Goal: Task Accomplishment & Management: Use online tool/utility

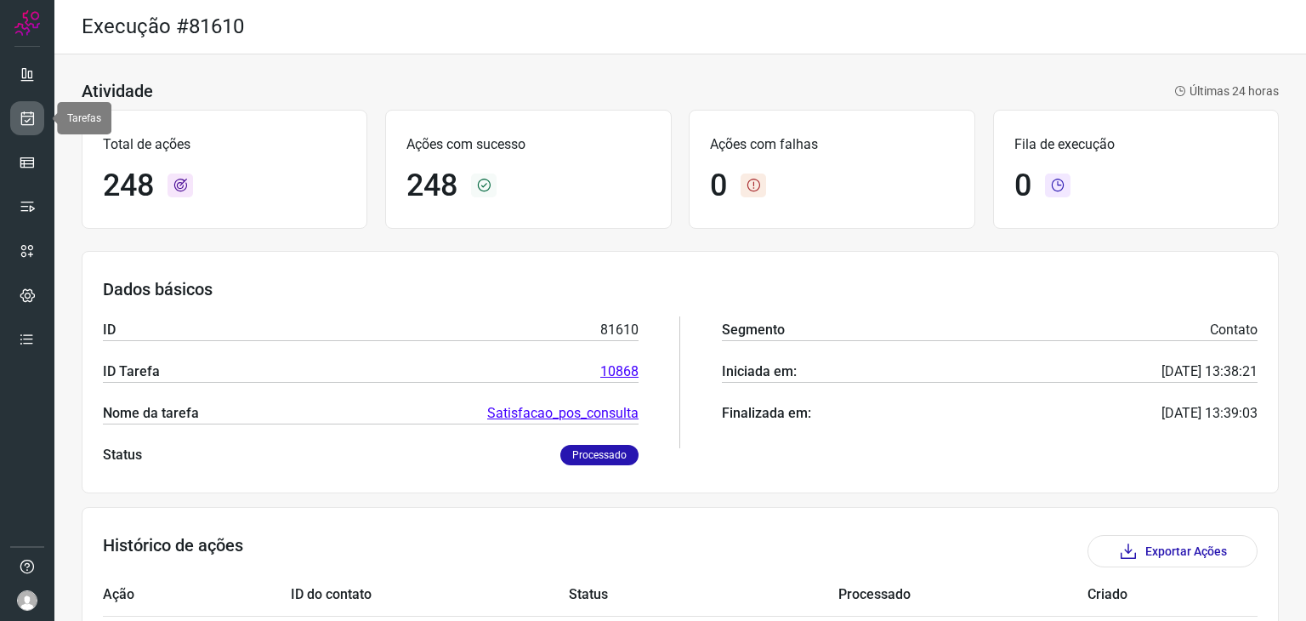
click at [34, 117] on icon at bounding box center [28, 118] width 18 height 17
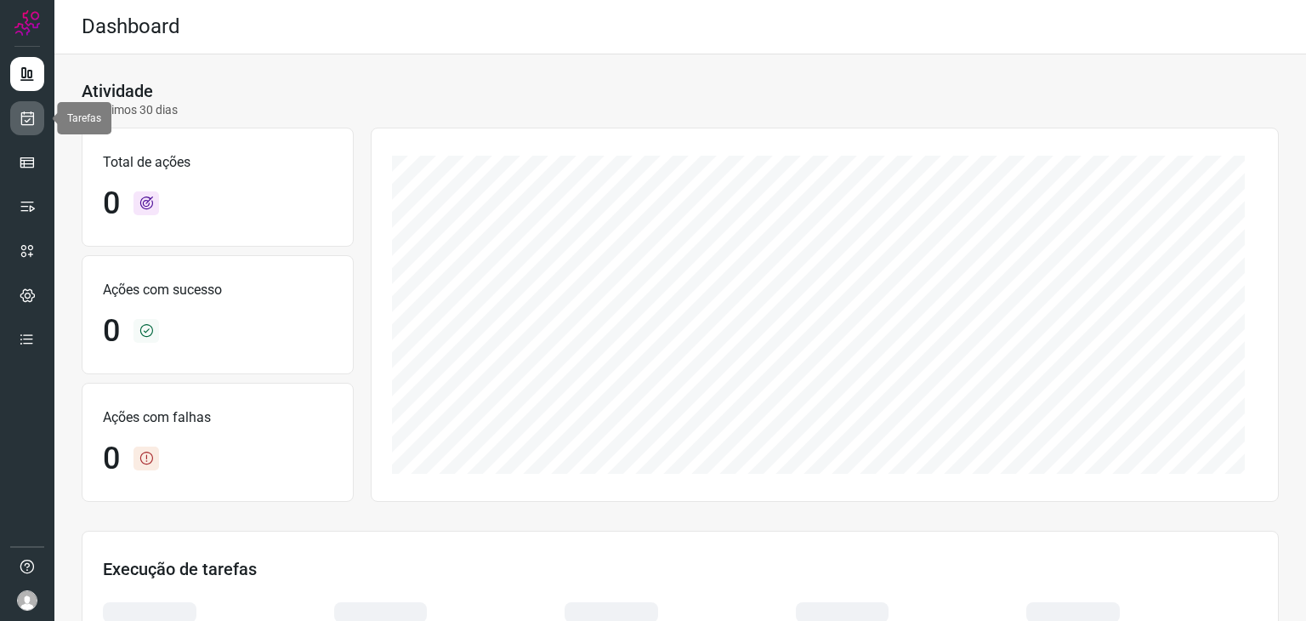
click at [22, 115] on icon at bounding box center [28, 118] width 18 height 17
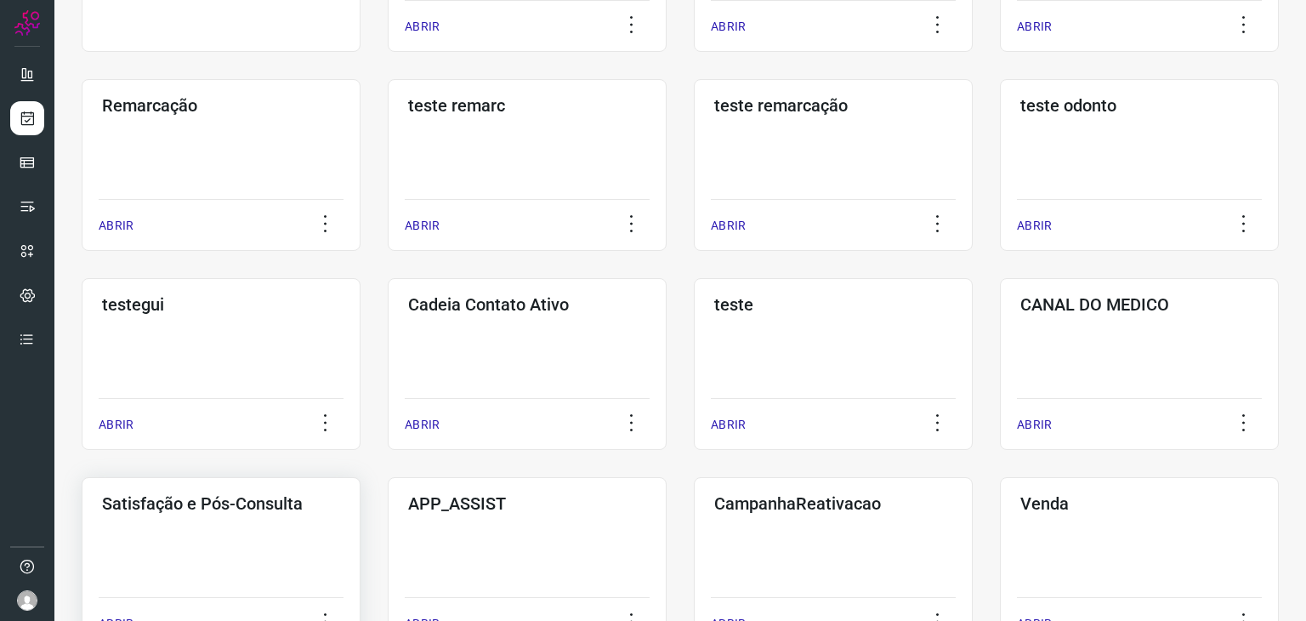
click at [221, 494] on h3 "Satisfação e Pós-Consulta" at bounding box center [221, 503] width 238 height 20
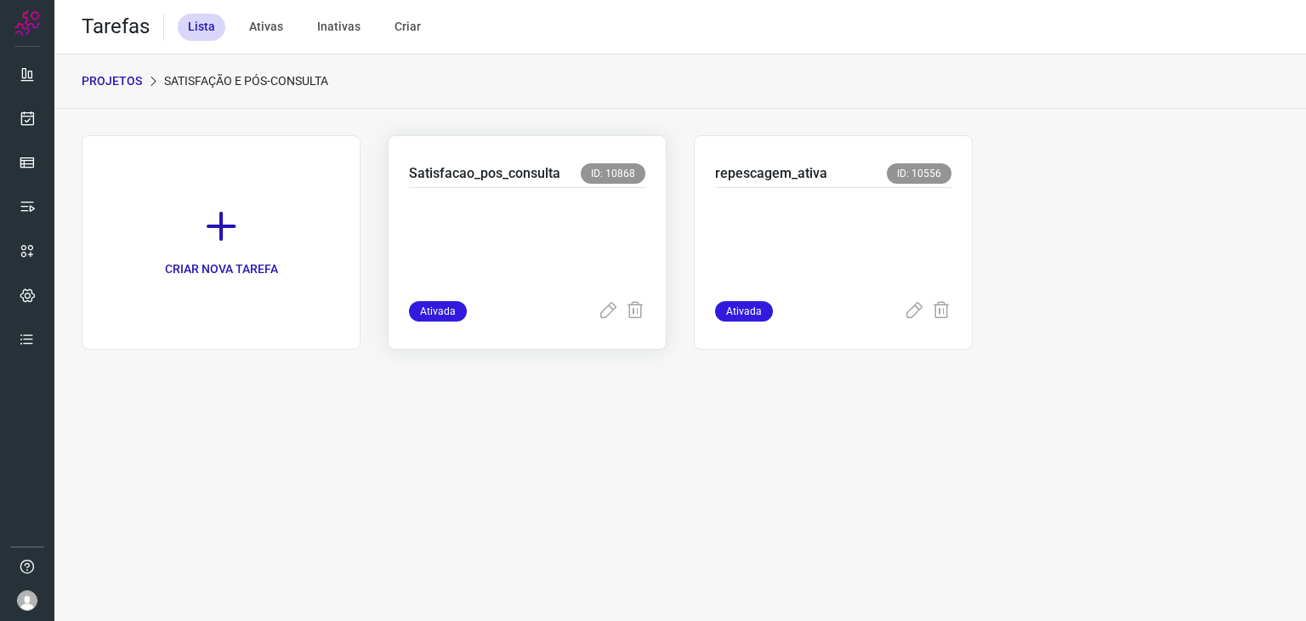
click at [537, 189] on div at bounding box center [527, 244] width 236 height 113
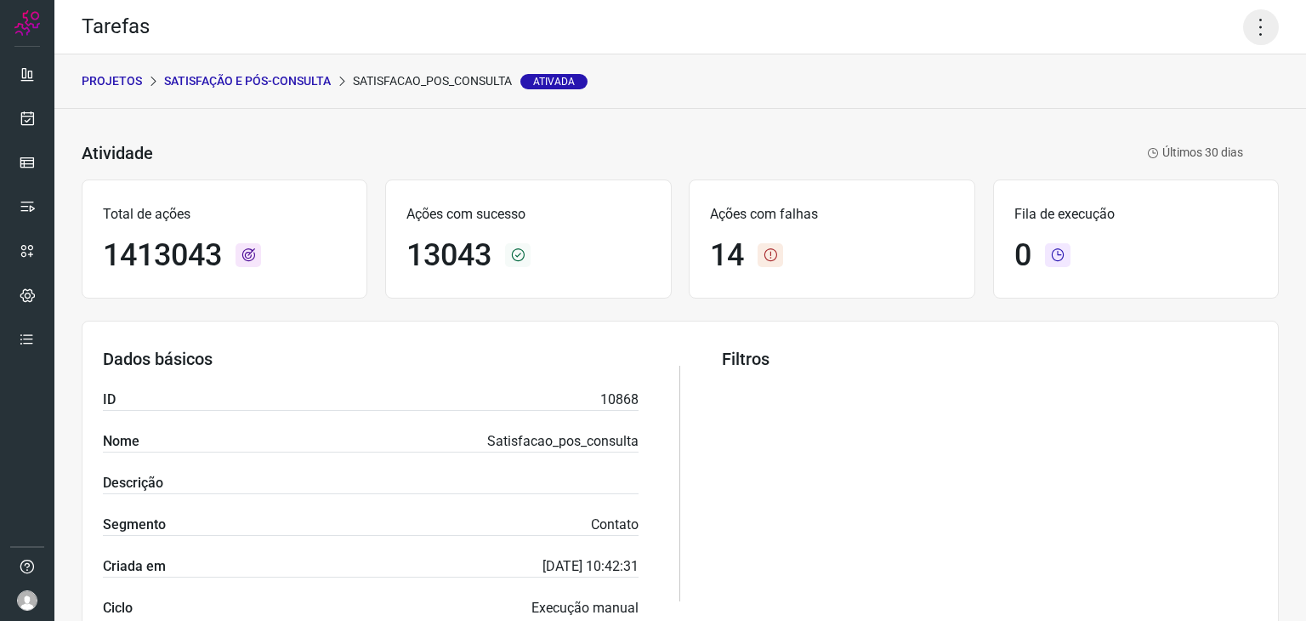
click at [1247, 34] on icon at bounding box center [1261, 27] width 36 height 36
click at [1160, 103] on li "Executar" at bounding box center [1188, 111] width 155 height 27
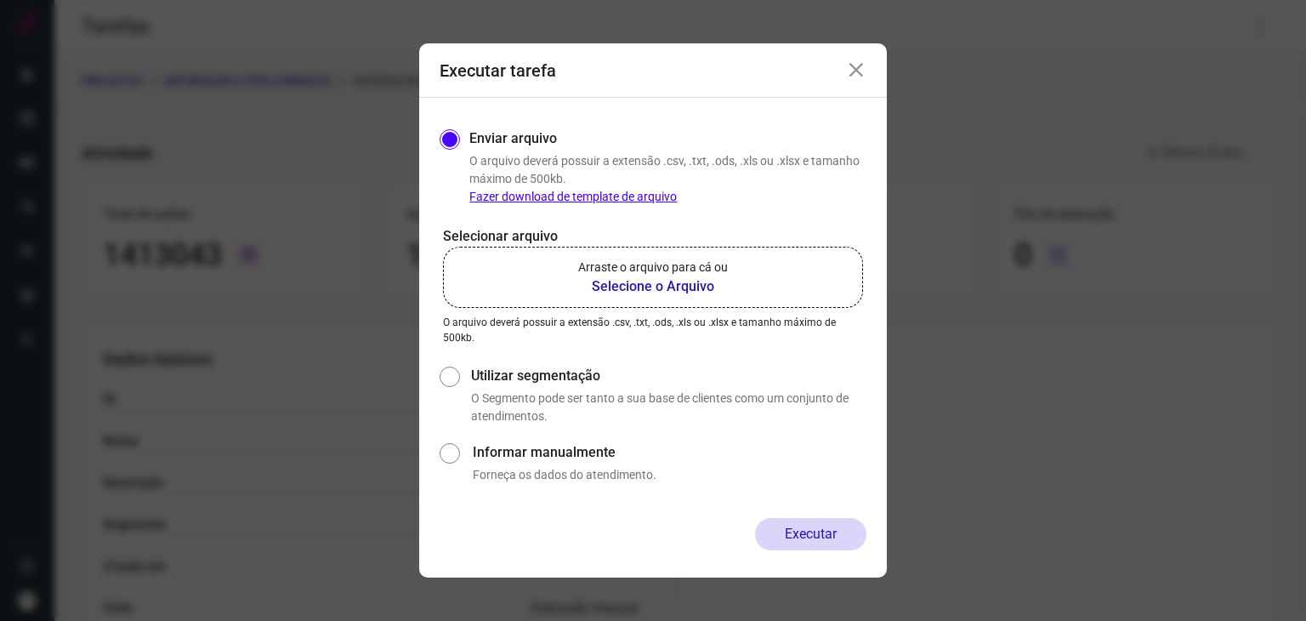
click at [613, 259] on p "Arraste o arquivo para cá ou" at bounding box center [653, 268] width 150 height 18
click at [0, 0] on input "Arraste o arquivo para cá ou Selecione o Arquivo" at bounding box center [0, 0] width 0 height 0
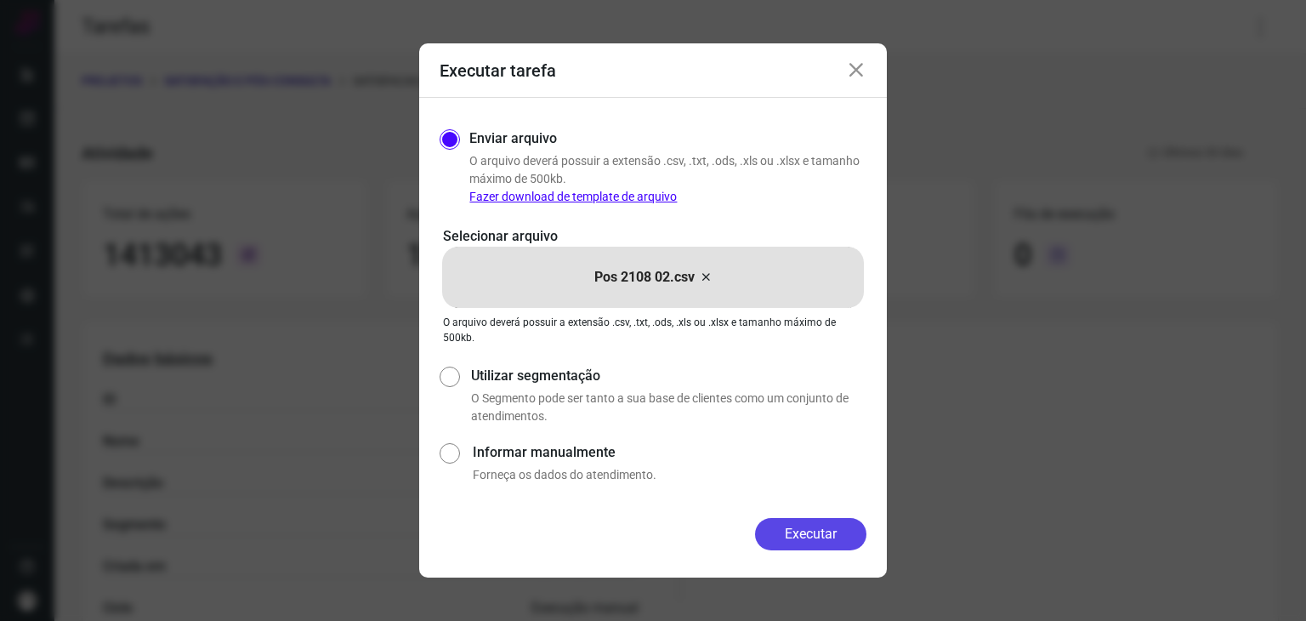
click at [810, 531] on button "Executar" at bounding box center [810, 534] width 111 height 32
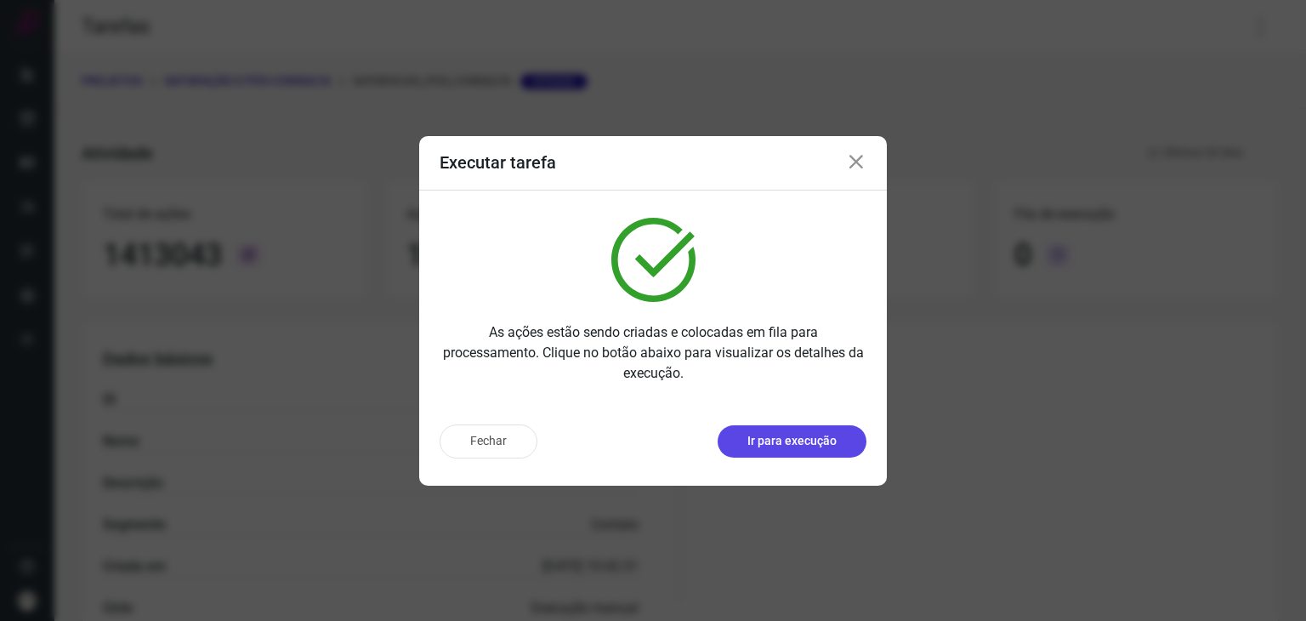
click at [782, 442] on p "Ir para execução" at bounding box center [792, 441] width 89 height 18
